Goal: Transaction & Acquisition: Purchase product/service

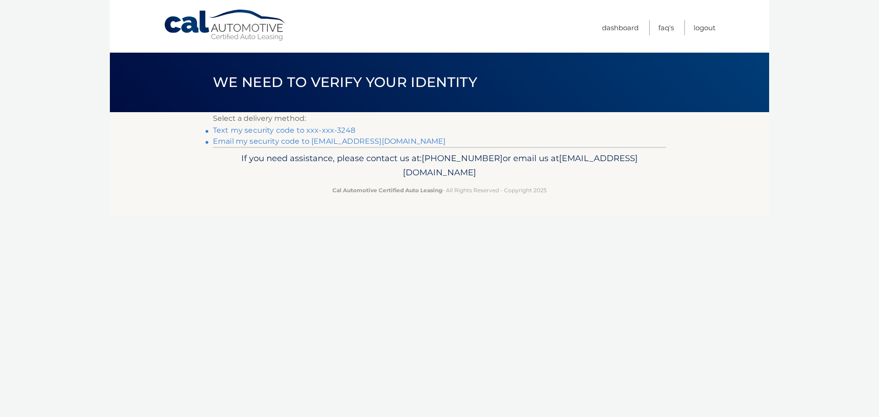
click at [286, 128] on link "Text my security code to xxx-xxx-3248" at bounding box center [284, 130] width 142 height 9
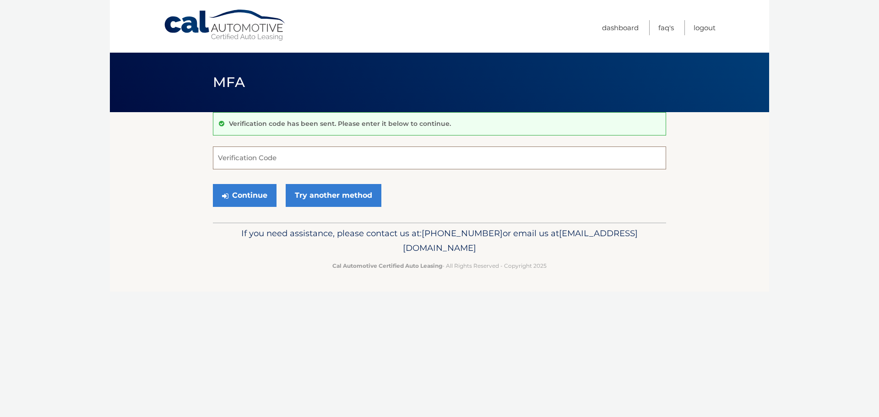
click at [293, 160] on input "Verification Code" at bounding box center [439, 158] width 453 height 23
type input "363551"
click at [244, 199] on button "Continue" at bounding box center [245, 195] width 64 height 23
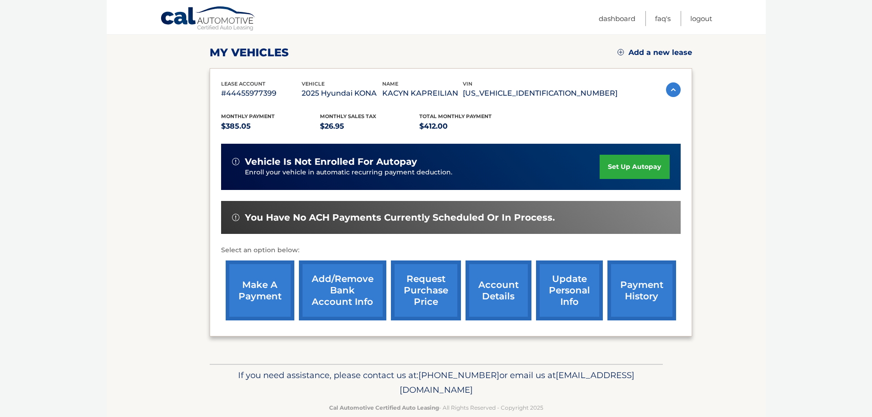
scroll to position [138, 0]
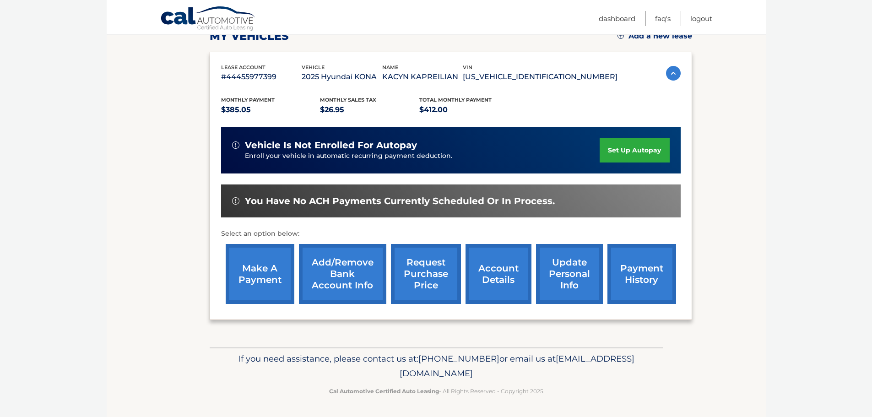
click at [257, 270] on link "make a payment" at bounding box center [260, 274] width 69 height 60
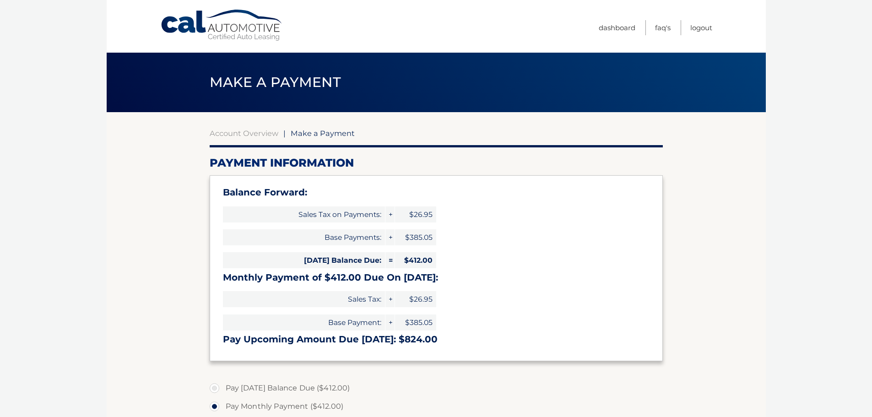
select select "MjU1OTY5M2ItNzIyOC00OTc5LTlmMjYtOTgyYzk2MTA2MDhj"
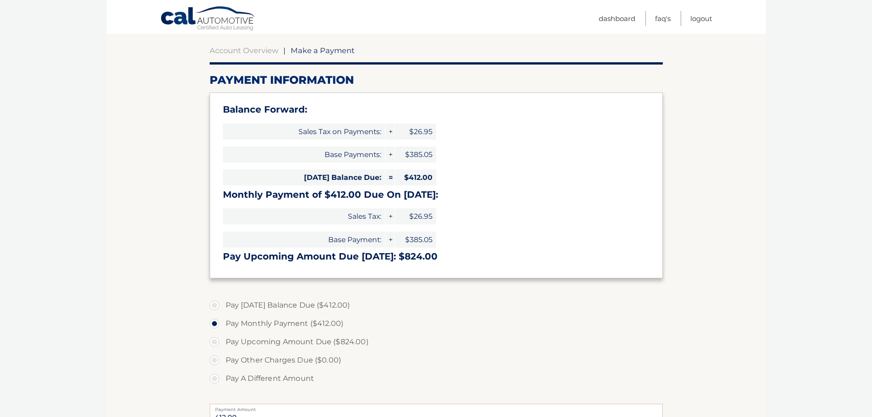
scroll to position [92, 0]
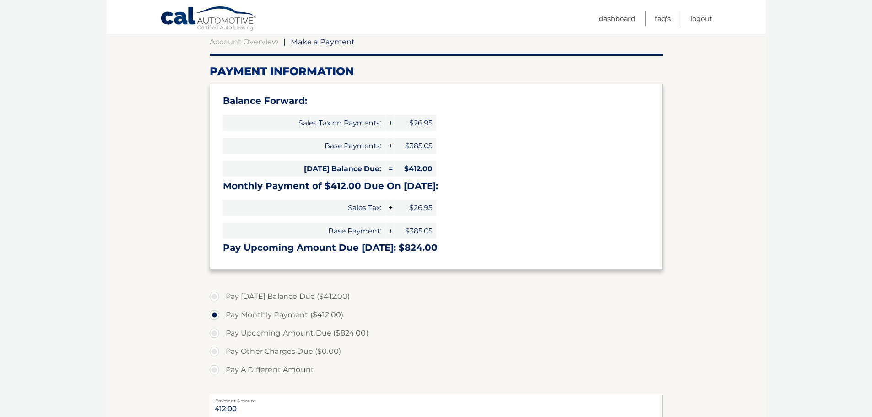
click at [216, 297] on label "Pay Today's Balance Due ($412.00)" at bounding box center [436, 297] width 453 height 18
click at [216, 297] on input "Pay Today's Balance Due ($412.00)" at bounding box center [217, 295] width 9 height 15
radio input "true"
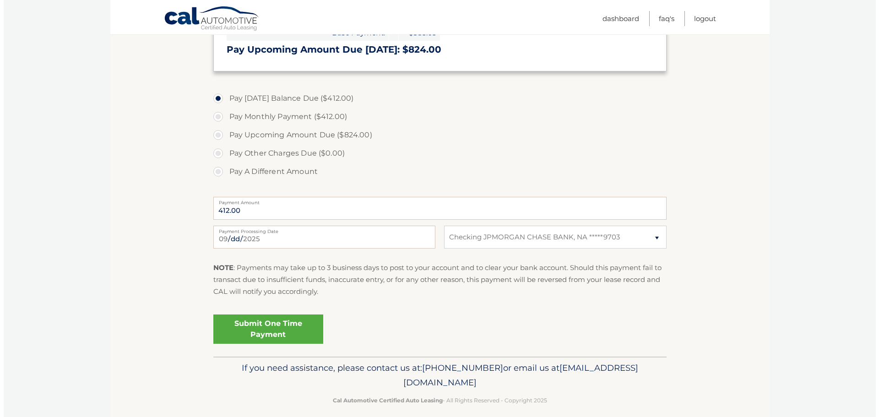
scroll to position [299, 0]
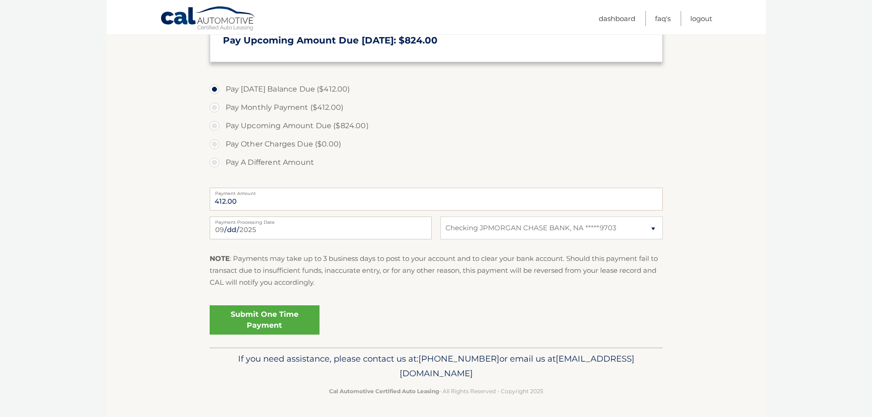
click at [276, 316] on link "Submit One Time Payment" at bounding box center [265, 319] width 110 height 29
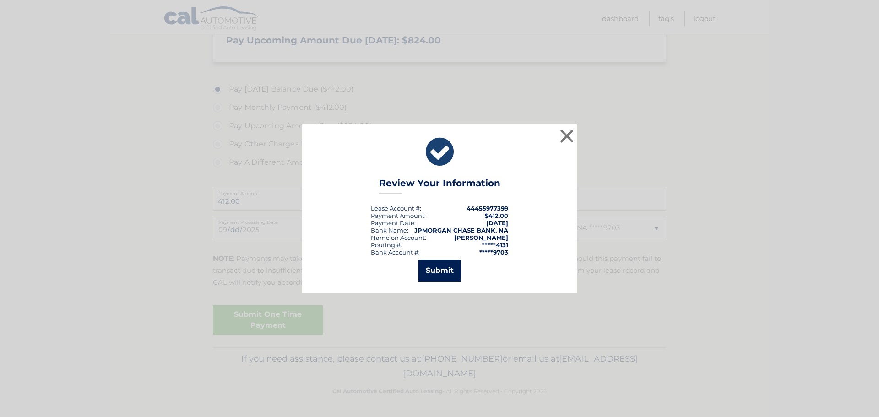
click at [440, 271] on button "Submit" at bounding box center [439, 271] width 43 height 22
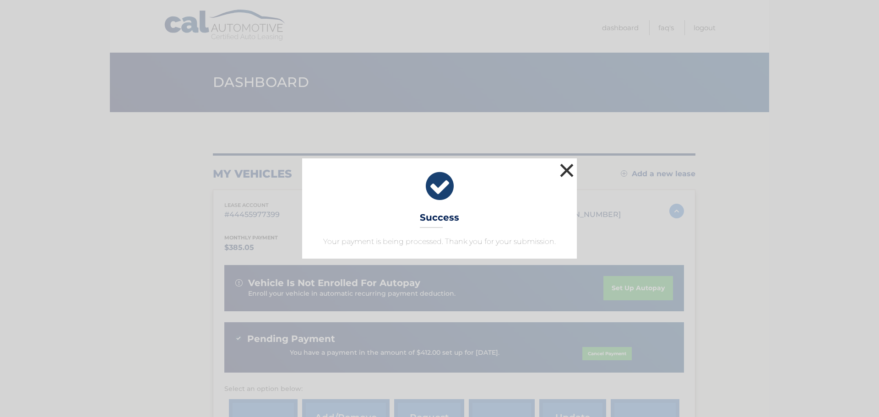
click at [570, 172] on button "×" at bounding box center [567, 170] width 18 height 18
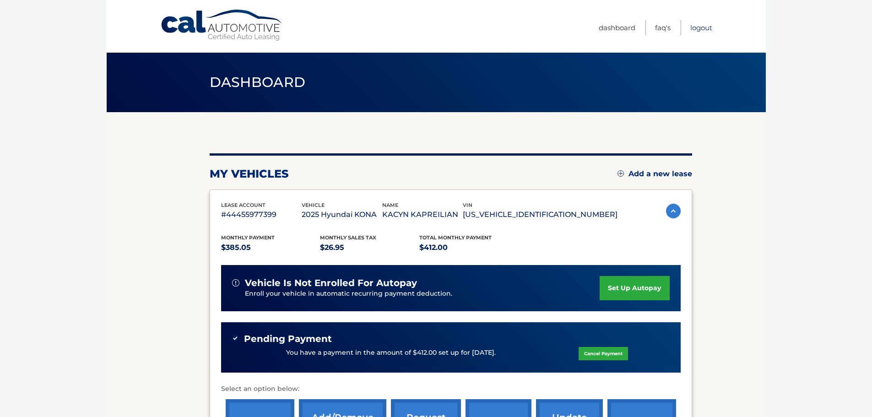
click at [704, 27] on link "Logout" at bounding box center [701, 27] width 22 height 15
